Goal: Information Seeking & Learning: Learn about a topic

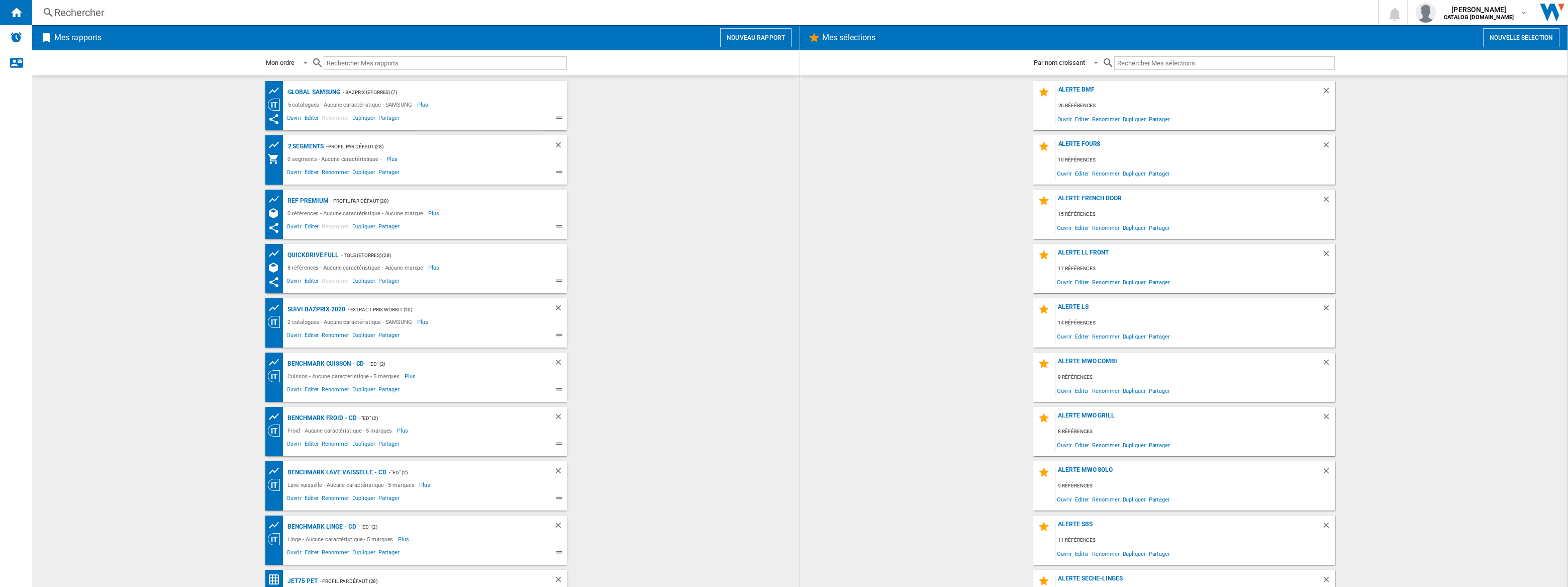
click at [220, 16] on div "Rechercher" at bounding box center [703, 12] width 1298 height 14
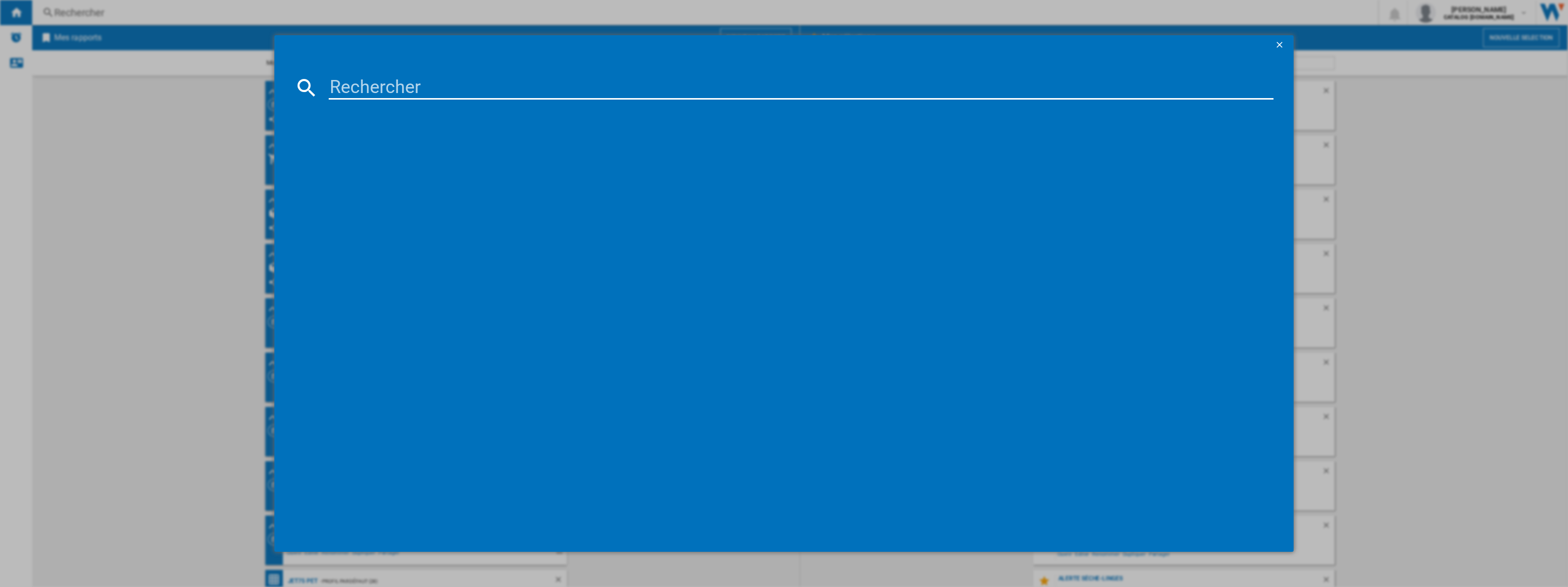
click at [354, 82] on input at bounding box center [801, 88] width 945 height 24
paste input "akUU2M7M"
type input "akUU2M7M"
click at [362, 85] on input "akUU2M7M" at bounding box center [801, 88] width 945 height 24
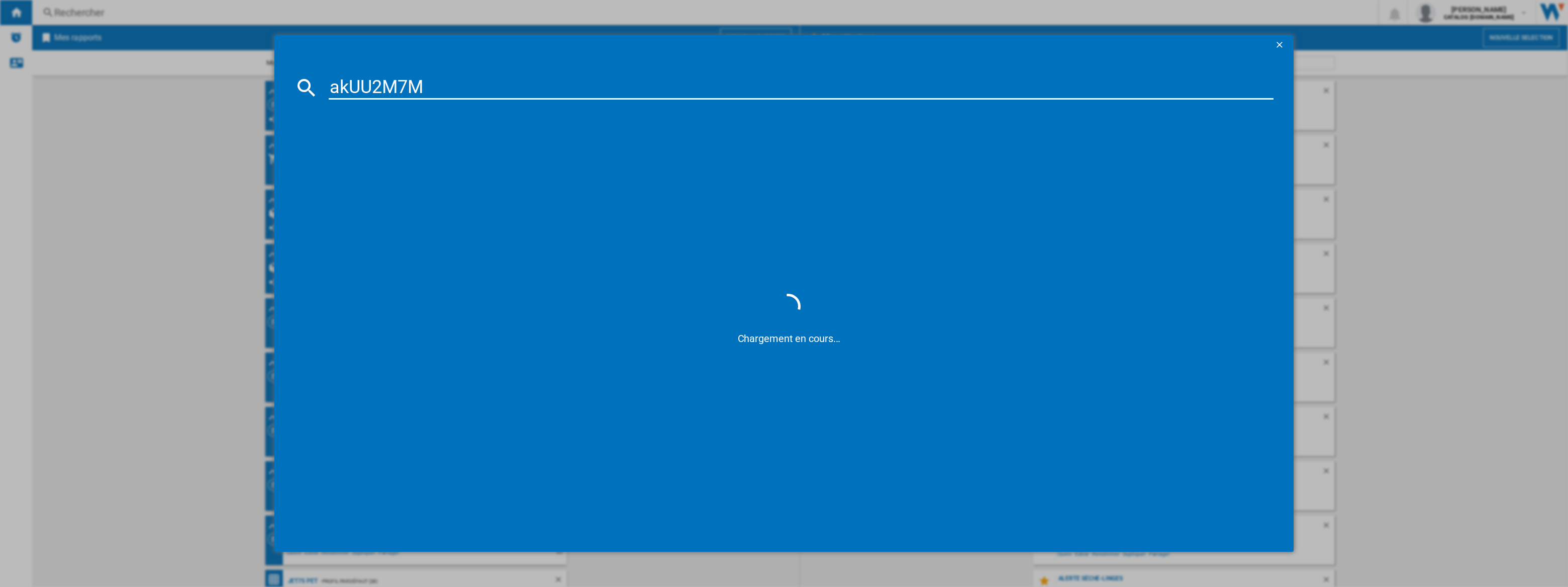
click at [362, 85] on input "akUU2M7M" at bounding box center [801, 88] width 945 height 24
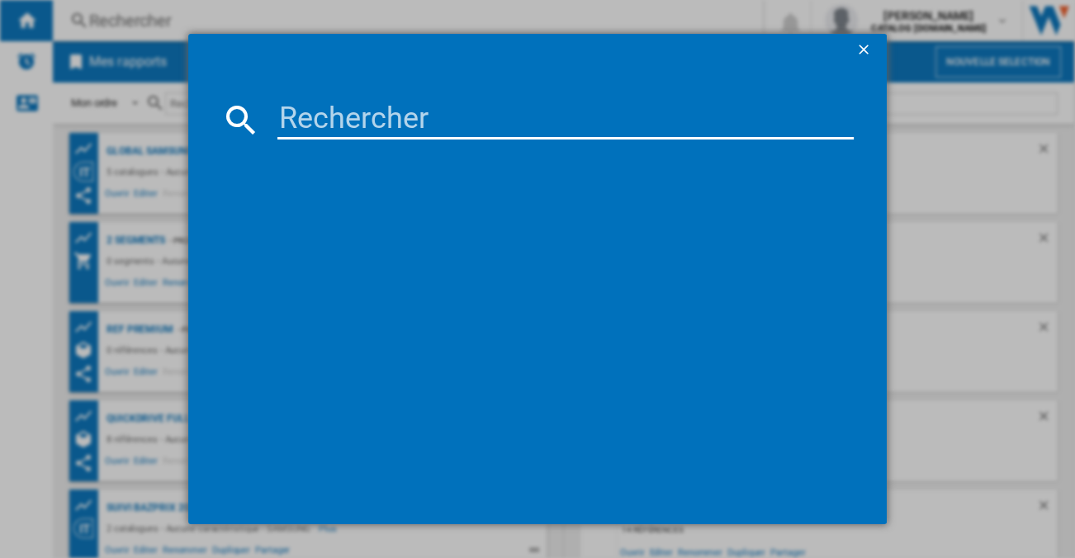
click at [375, 112] on input at bounding box center [565, 120] width 576 height 40
paste input "HFR79F19EFGK"
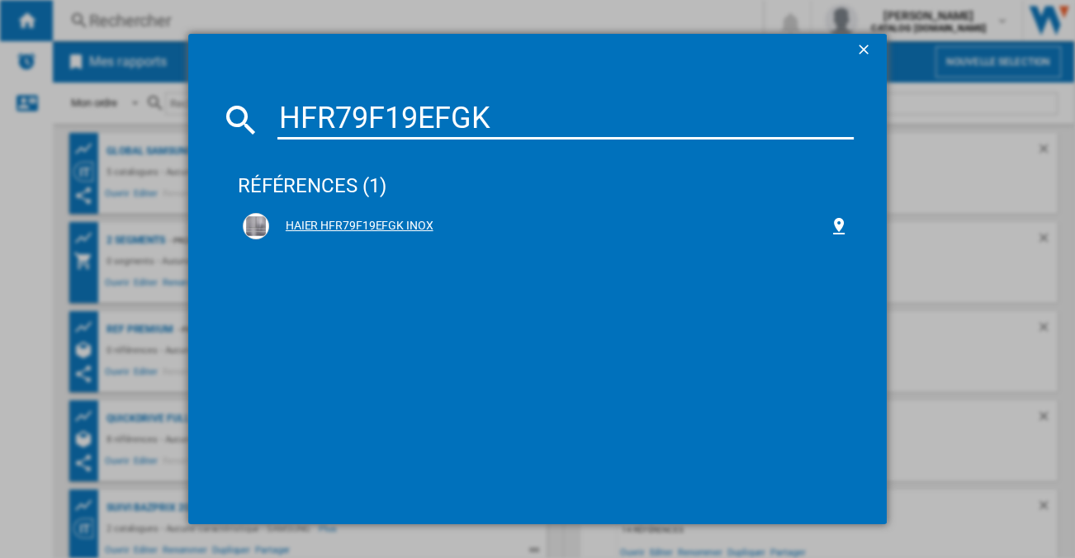
type input "HFR79F19EFGK"
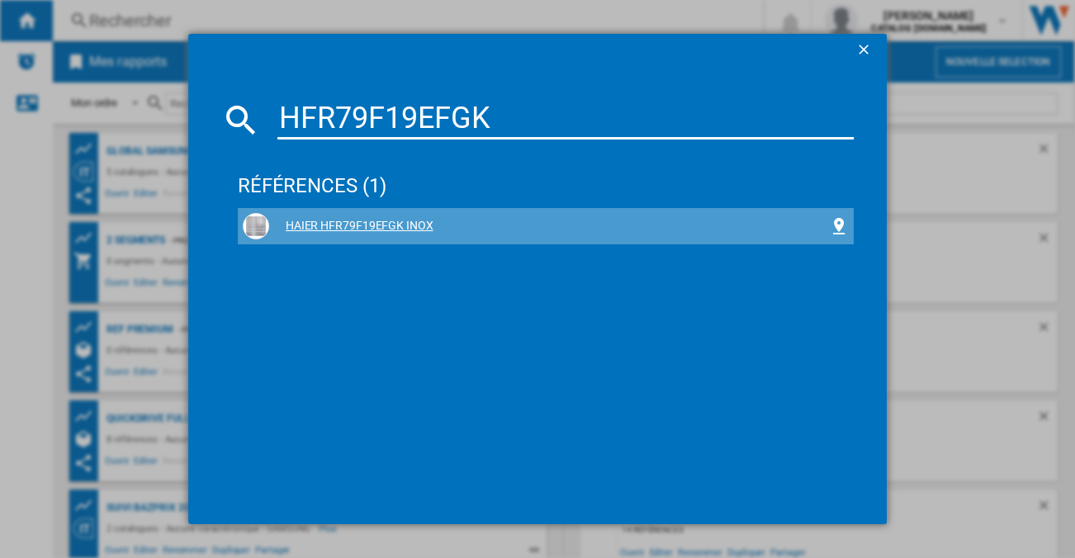
click at [367, 229] on div "HAIER HFR79F19EFGK INOX" at bounding box center [549, 226] width 560 height 17
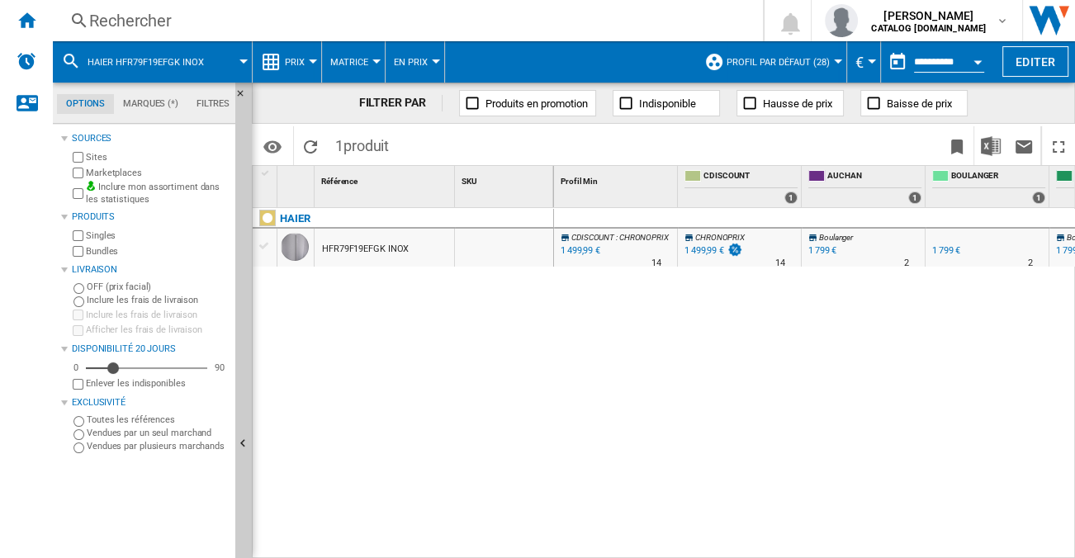
click at [305, 58] on button "Prix" at bounding box center [299, 61] width 28 height 41
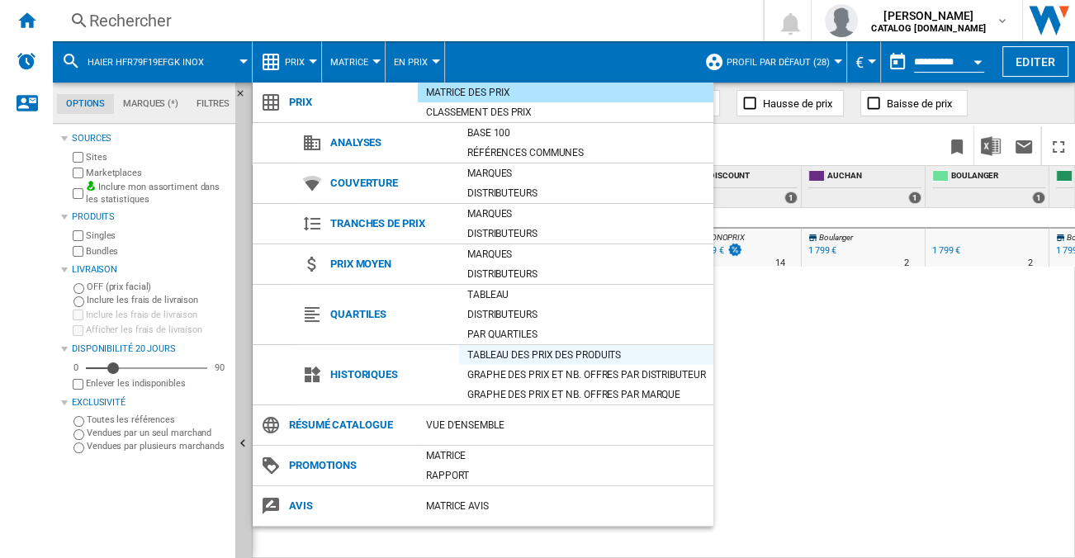
click at [528, 359] on div "Tableau des prix des produits" at bounding box center [586, 355] width 254 height 17
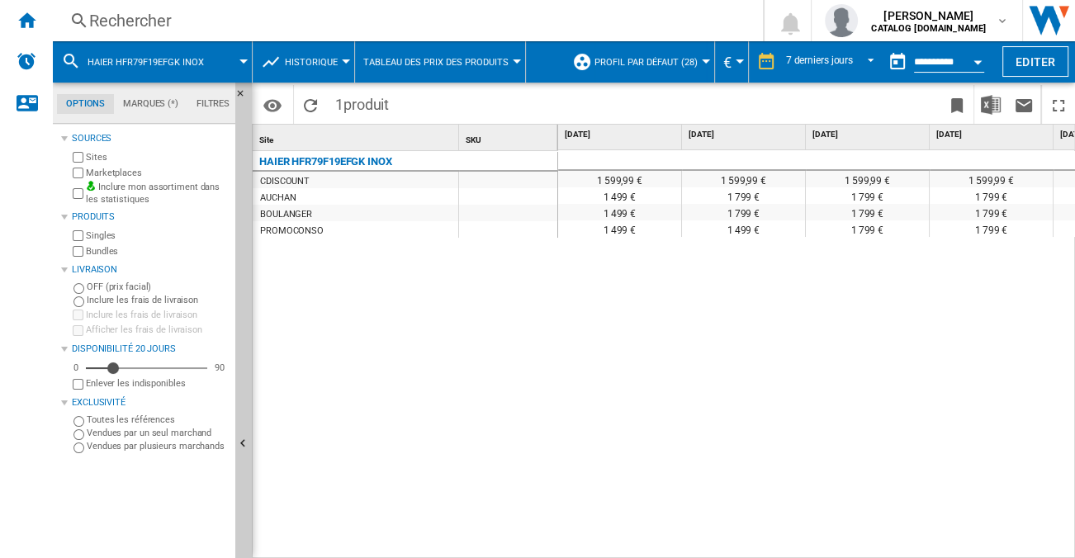
click at [344, 71] on md-menu "Historique Prix Matrice des prix Classement des prix Analyses Base 100 Référenc…" at bounding box center [304, 61] width 102 height 41
click at [338, 61] on button "Historique" at bounding box center [315, 61] width 61 height 41
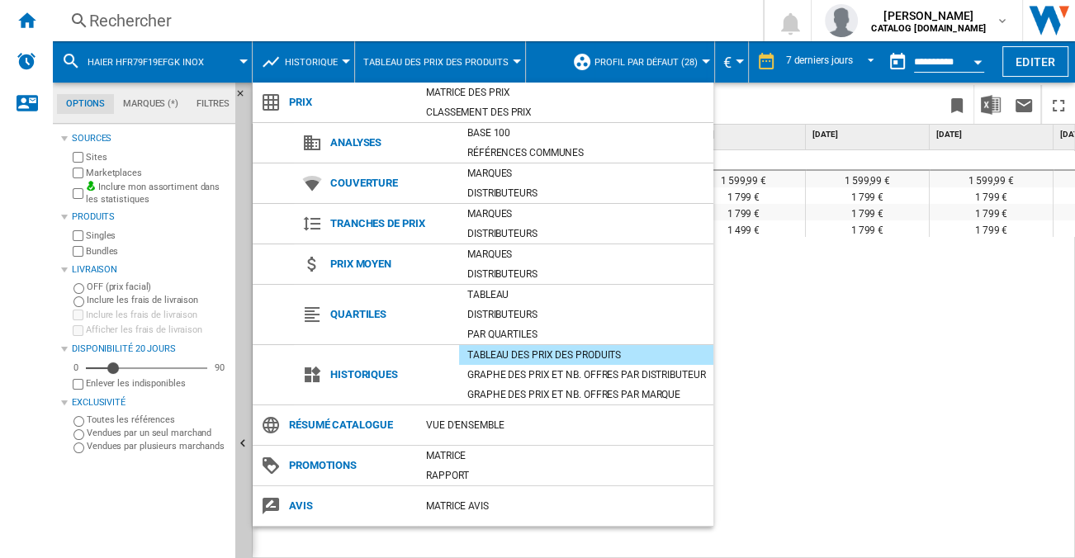
click at [608, 356] on div "Tableau des prix des produits" at bounding box center [586, 355] width 254 height 17
click at [611, 371] on div "Graphe des prix et nb. offres par distributeur" at bounding box center [586, 375] width 254 height 17
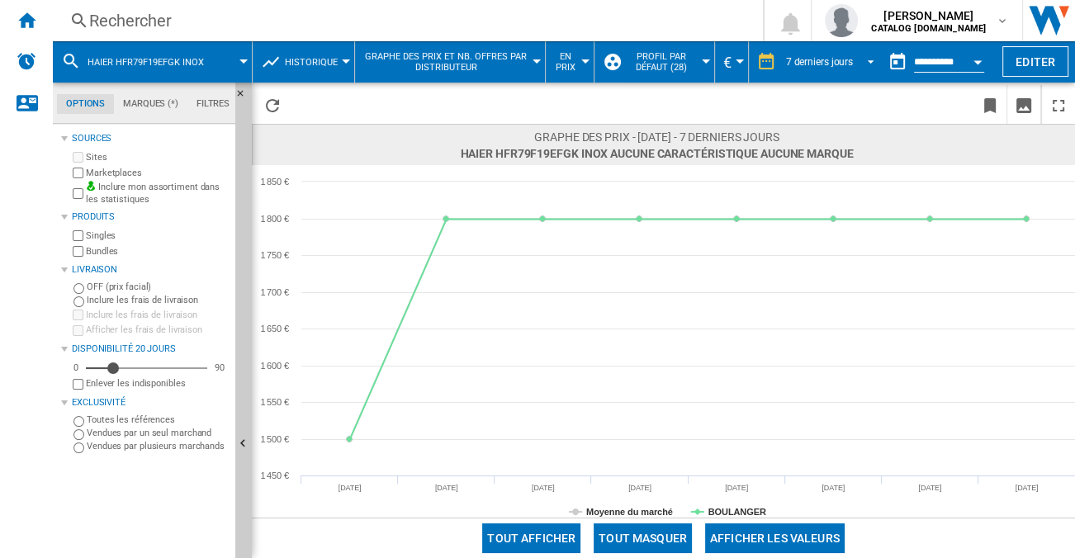
click at [863, 58] on span "REPORTS.WIZARD.STEPS.REPORT.STEPS.REPORT_OPTIONS.PERIOD: 7 derniers jours" at bounding box center [866, 60] width 20 height 15
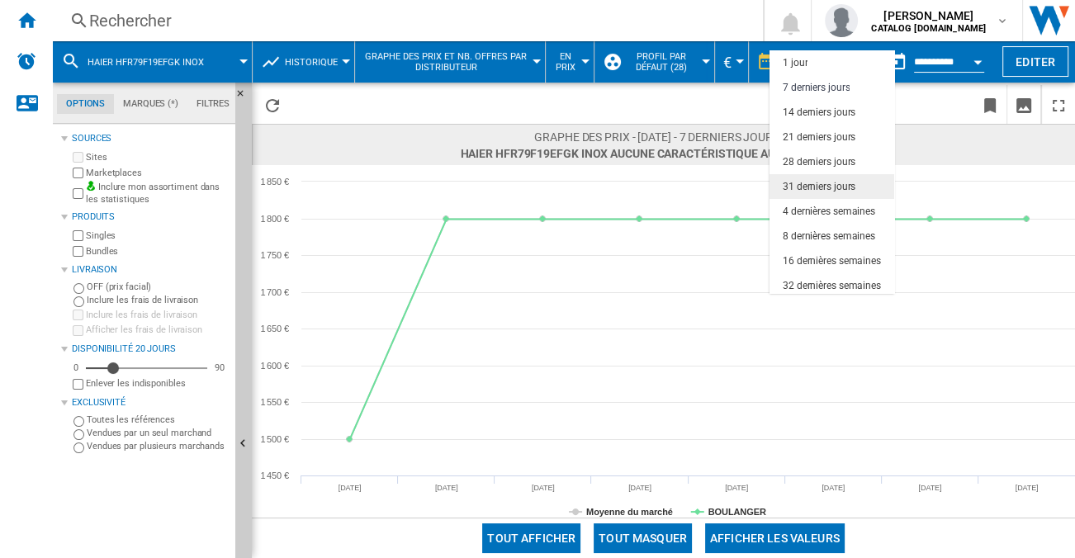
scroll to position [25, 0]
click at [841, 189] on div "4 dernières semaines" at bounding box center [829, 187] width 92 height 14
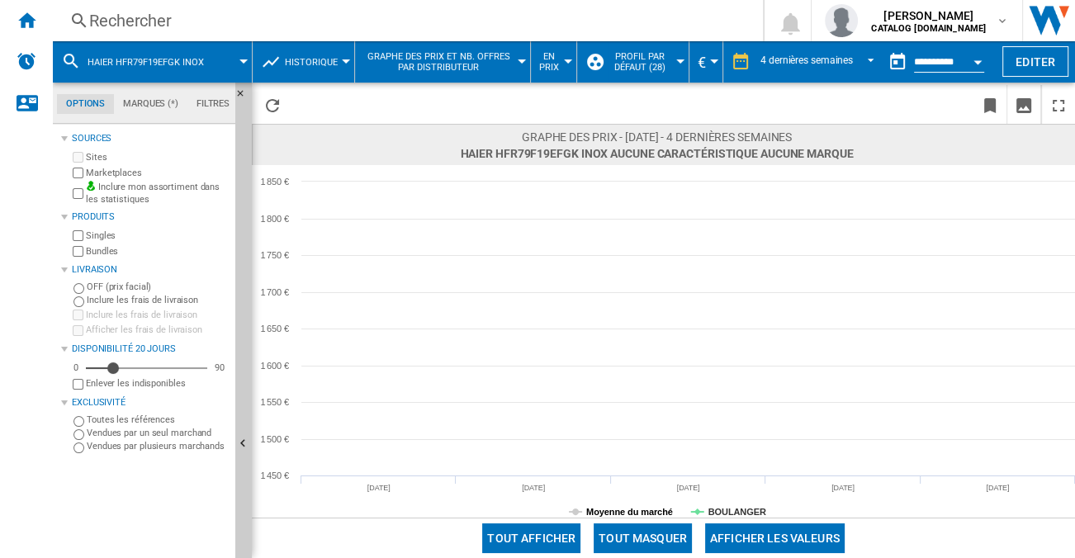
click at [603, 509] on tspan "Moyenne du marché" at bounding box center [629, 512] width 87 height 10
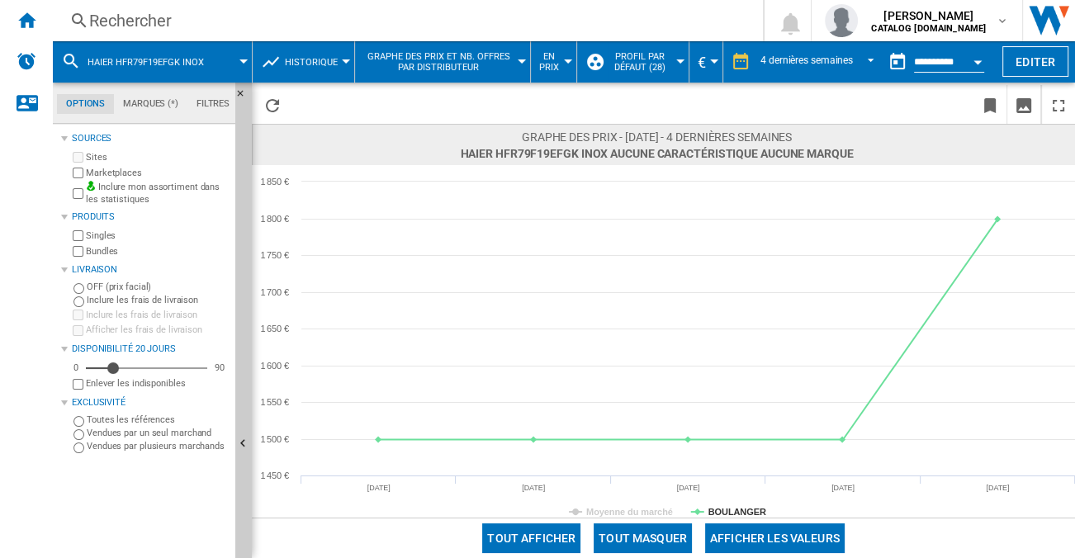
click at [227, 23] on div "Rechercher" at bounding box center [404, 20] width 631 height 23
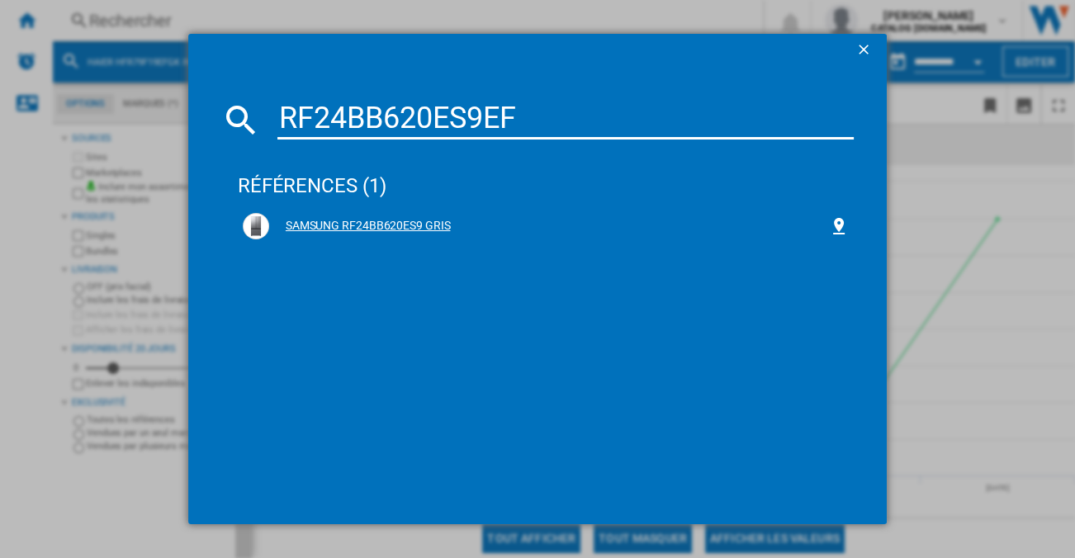
type input "RF24BB620ES9EF"
click at [402, 235] on div "SAMSUNG RF24BB620ES9 GRIS" at bounding box center [546, 226] width 606 height 26
click at [863, 50] on ng-md-icon "getI18NText('BUTTONS.CLOSE_DIALOG')" at bounding box center [865, 51] width 20 height 20
